Goal: Transaction & Acquisition: Purchase product/service

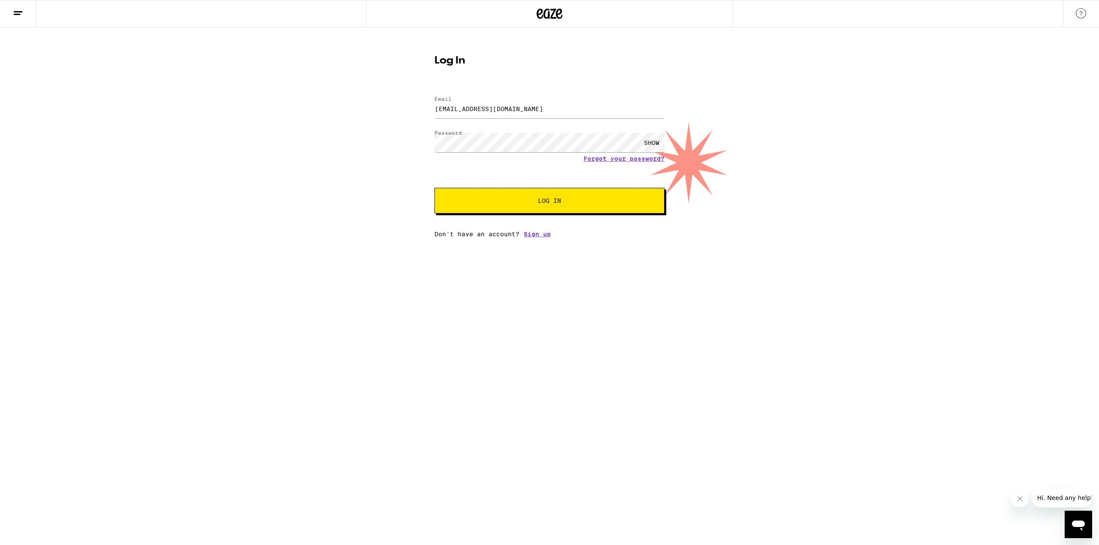
click at [495, 198] on button "Log In" at bounding box center [549, 201] width 230 height 26
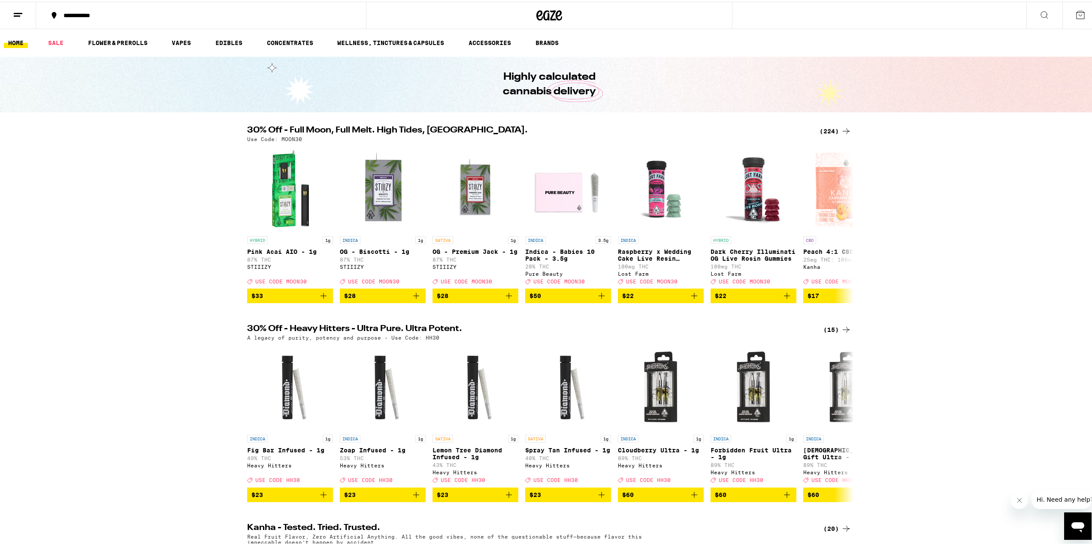
click at [843, 127] on icon at bounding box center [846, 129] width 10 height 10
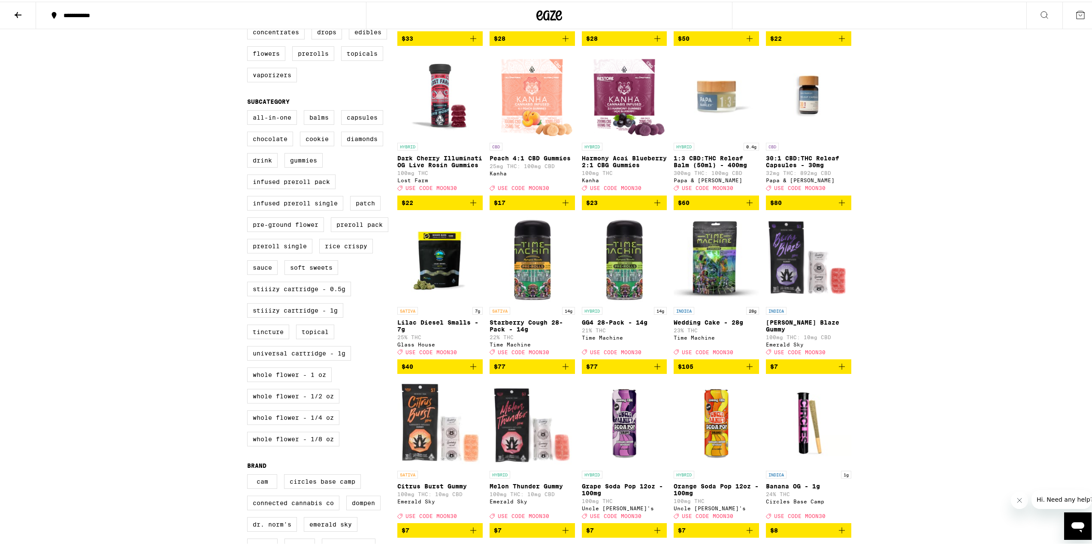
scroll to position [295, 0]
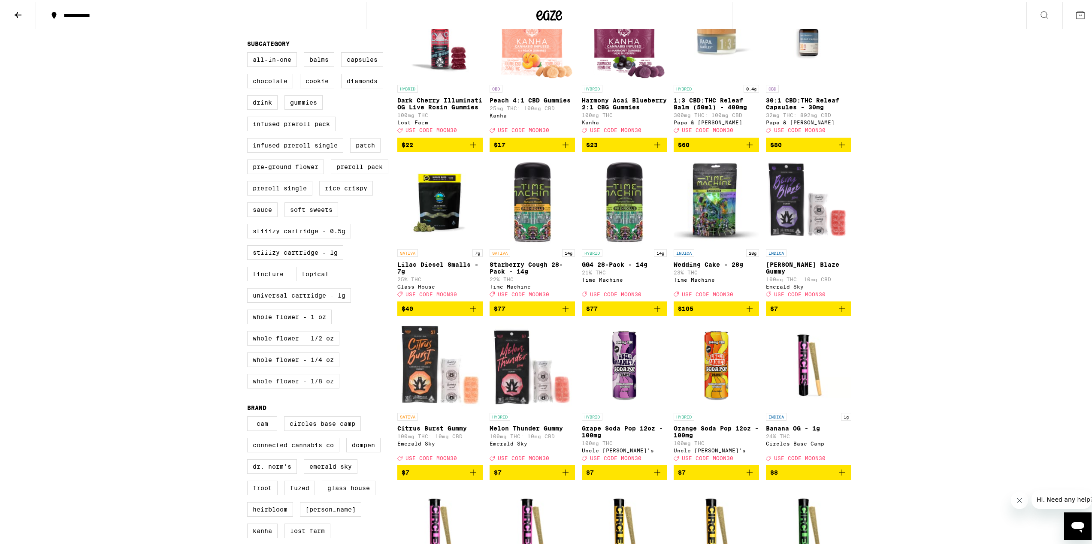
click at [324, 387] on label "Whole Flower - 1/8 oz" at bounding box center [293, 380] width 92 height 15
click at [249, 52] on input "Whole Flower - 1/8 oz" at bounding box center [249, 52] width 0 height 0
checkbox input "true"
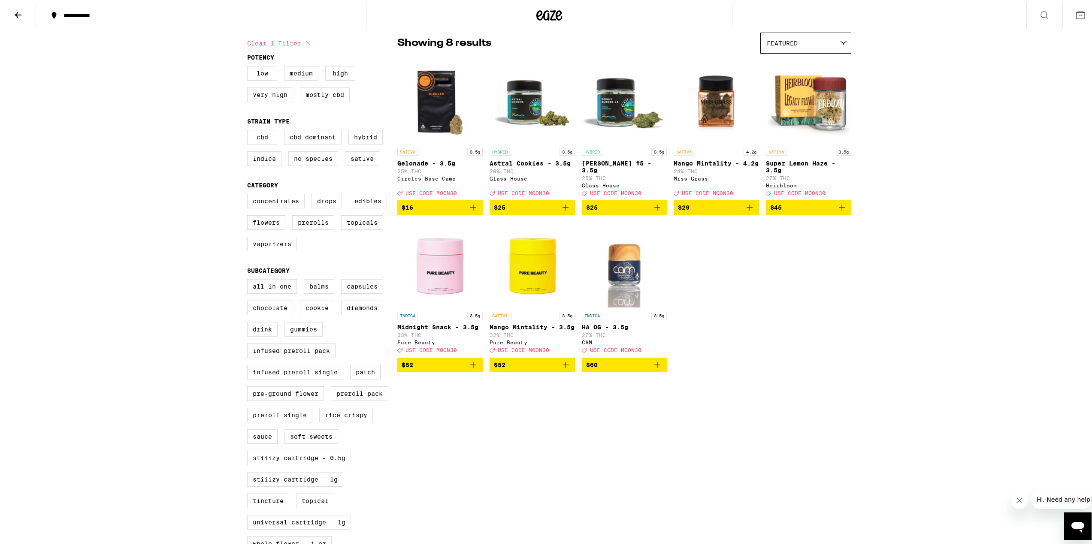
scroll to position [37, 0]
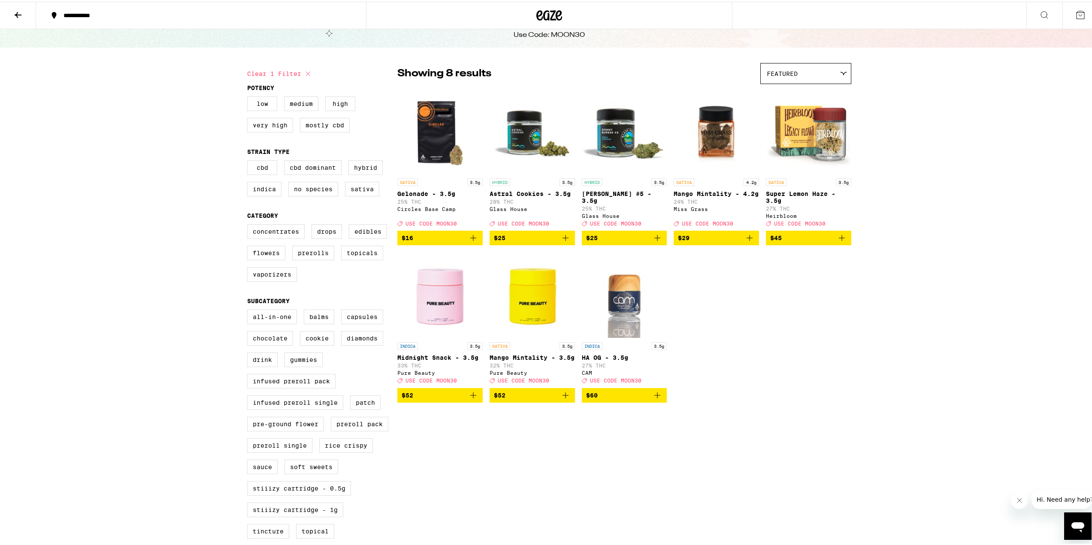
click at [841, 242] on icon "Add to bag" at bounding box center [842, 236] width 10 height 10
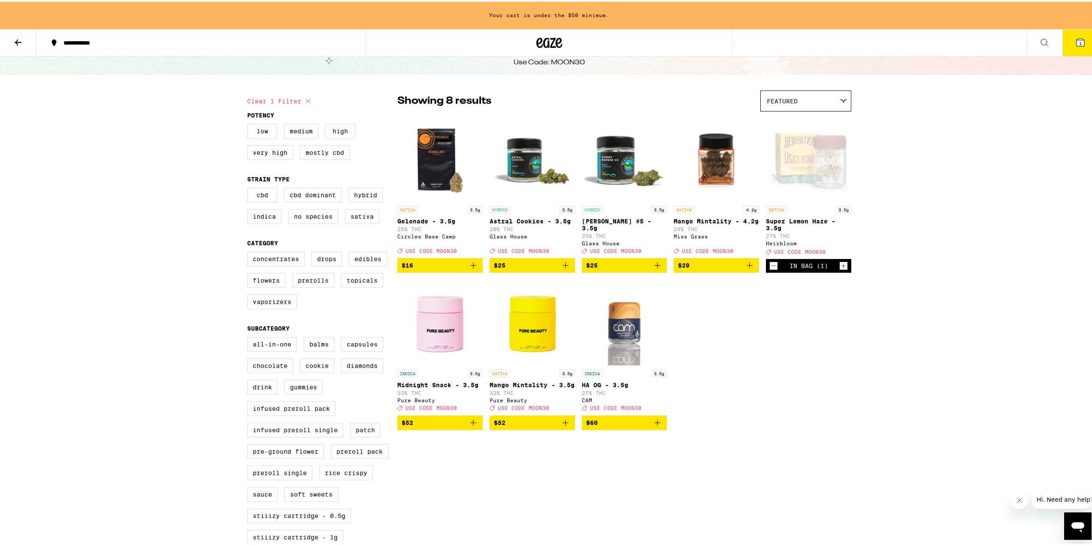
scroll to position [65, 0]
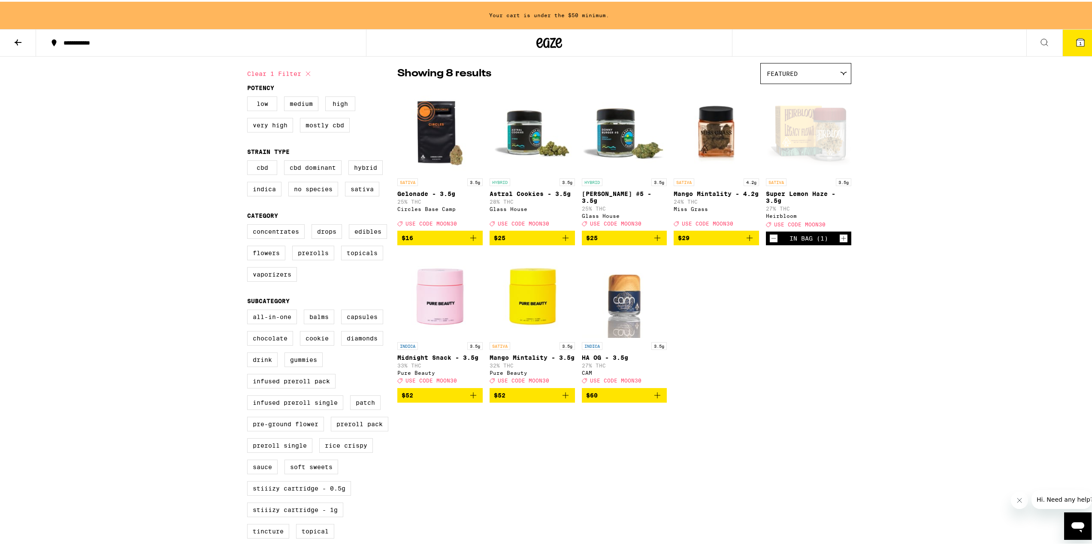
click at [561, 242] on icon "Add to bag" at bounding box center [566, 236] width 10 height 10
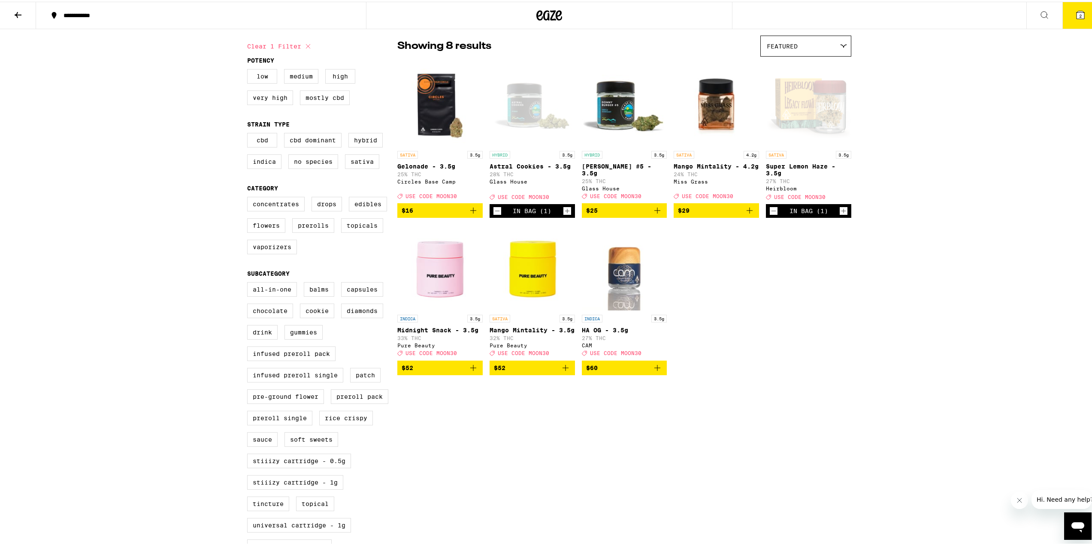
scroll to position [37, 0]
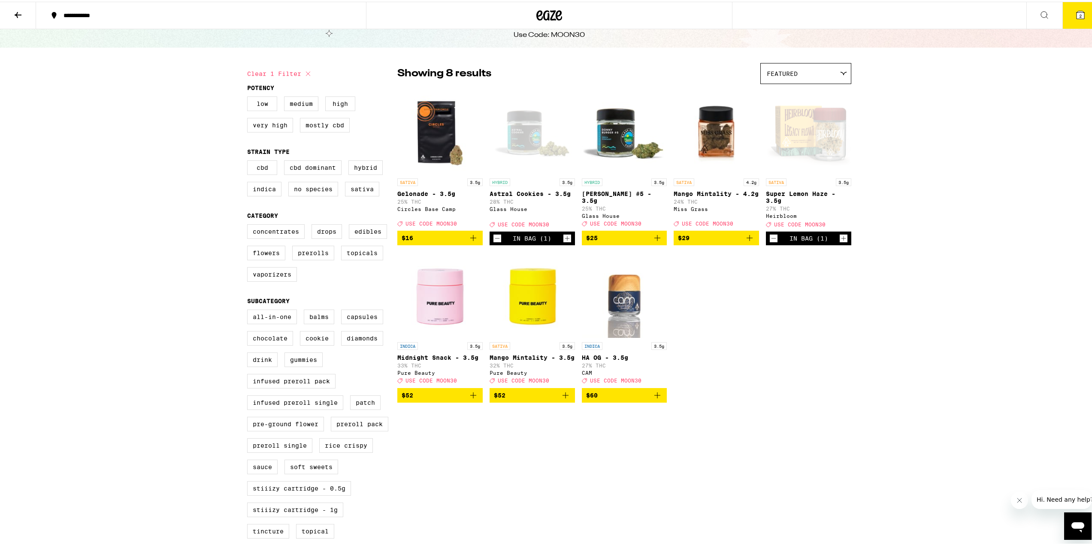
click at [1077, 16] on icon at bounding box center [1081, 13] width 8 height 8
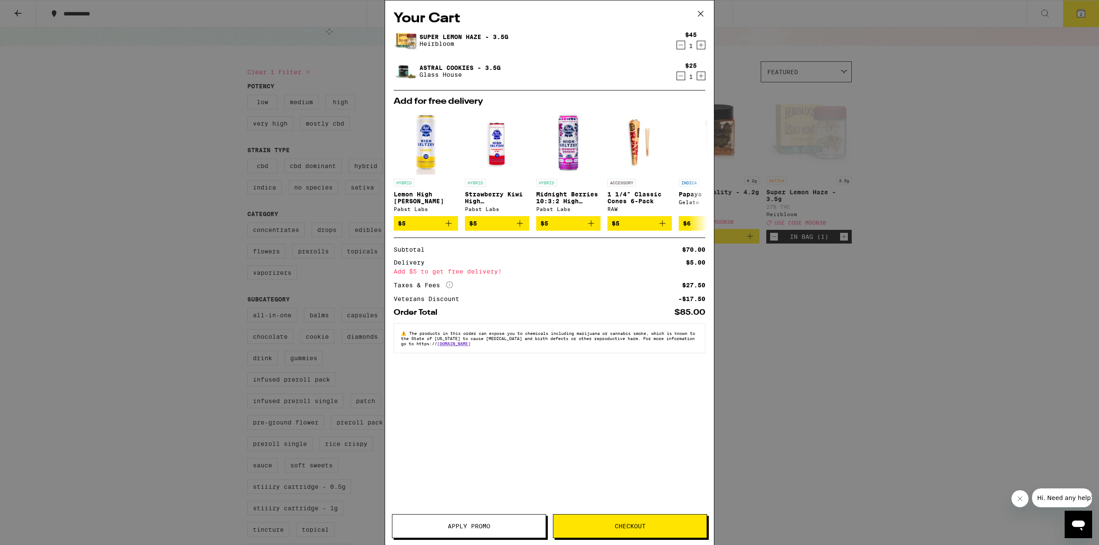
click at [700, 13] on icon at bounding box center [700, 13] width 5 height 5
